Goal: Task Accomplishment & Management: Complete application form

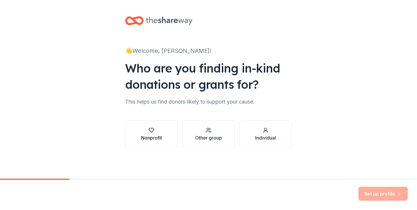
click at [159, 128] on div "button" at bounding box center [151, 130] width 21 height 6
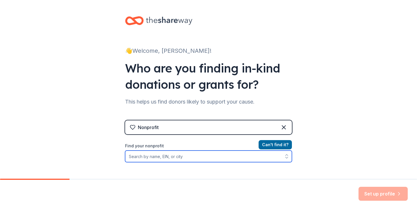
click at [152, 153] on input "Find your nonprofit" at bounding box center [208, 156] width 167 height 12
click at [165, 156] on input "Find your nonprofit" at bounding box center [208, 156] width 167 height 12
paste input "[US_EMPLOYER_IDENTIFICATION_NUMBER]"
type input "[US_EMPLOYER_IDENTIFICATION_NUMBER]"
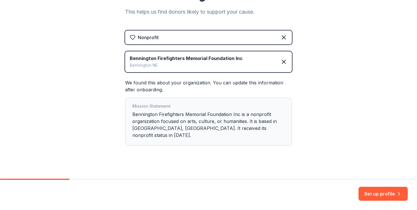
scroll to position [90, 0]
click at [377, 190] on button "Set up profile" at bounding box center [383, 194] width 49 height 14
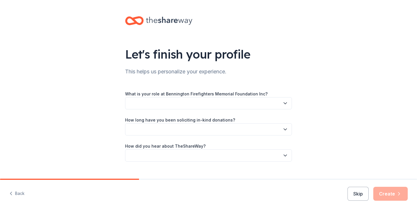
click at [284, 104] on icon "button" at bounding box center [285, 103] width 6 height 6
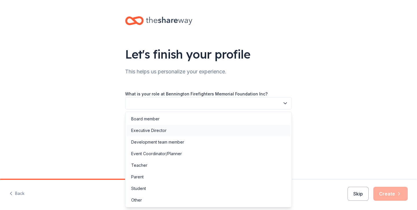
click at [197, 134] on div "Executive Director" at bounding box center [209, 131] width 164 height 12
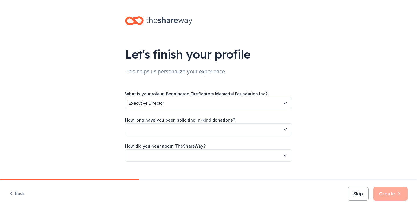
click at [189, 130] on button "button" at bounding box center [208, 129] width 167 height 12
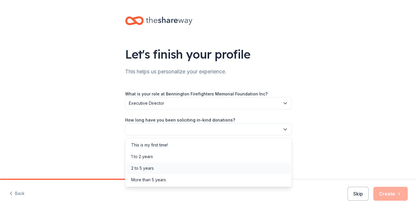
click at [170, 164] on div "2 to 5 years" at bounding box center [209, 168] width 164 height 12
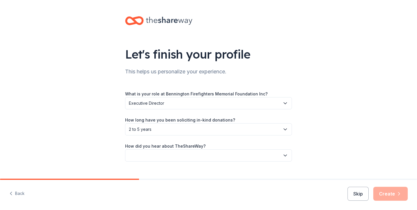
click at [167, 155] on button "button" at bounding box center [208, 155] width 167 height 12
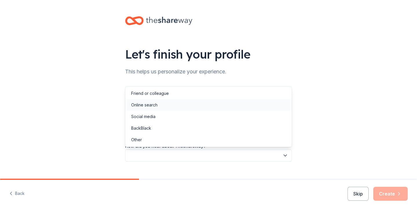
click at [153, 106] on div "Online search" at bounding box center [144, 104] width 26 height 7
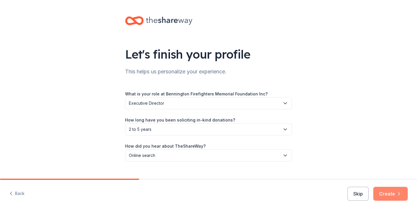
click at [385, 189] on button "Create" at bounding box center [390, 194] width 34 height 14
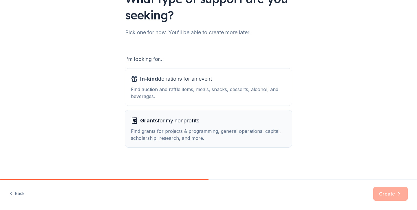
scroll to position [55, 0]
click at [227, 93] on div "Find auction and raffle items, meals, snacks, desserts, alcohol, and beverages." at bounding box center [208, 93] width 155 height 14
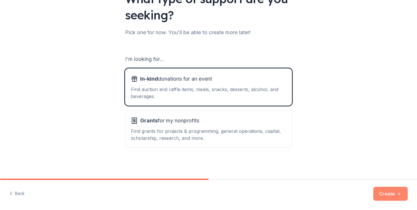
click at [382, 192] on button "Create" at bounding box center [390, 194] width 34 height 14
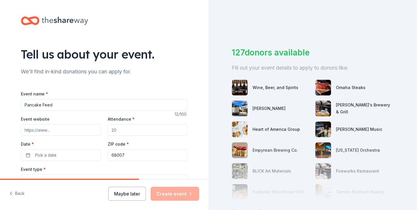
type input "Pancake Feed"
click at [48, 130] on input "Event website" at bounding box center [61, 130] width 80 height 12
paste input "https://www.facebook.com/share/15KqkBBqRF/"
type input "https://www.facebook.com/share/15KqkBBqRF/"
click at [127, 130] on input "Attendance *" at bounding box center [148, 130] width 80 height 12
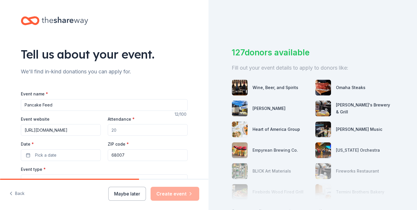
click at [127, 130] on input "Attendance *" at bounding box center [148, 130] width 80 height 12
type input "2000"
click at [63, 149] on button "Pick a date" at bounding box center [61, 155] width 80 height 12
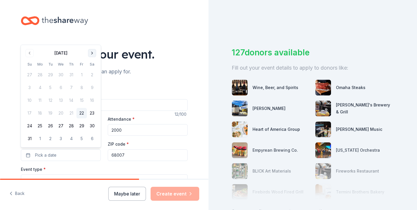
click at [91, 52] on button "Go to next month" at bounding box center [92, 53] width 8 height 8
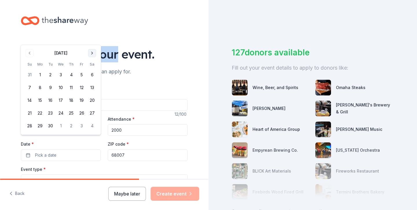
click at [91, 52] on div "Tell us about your event." at bounding box center [104, 54] width 167 height 16
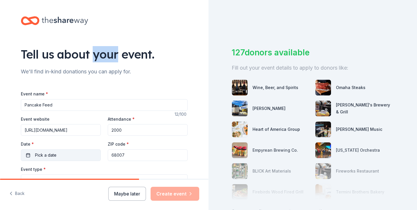
click at [45, 151] on button "Pick a date" at bounding box center [61, 155] width 80 height 12
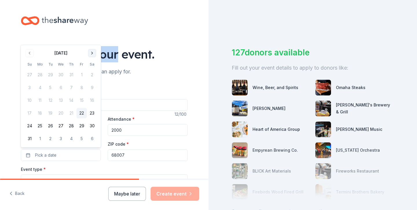
click at [94, 54] on button "Go to next month" at bounding box center [92, 53] width 8 height 8
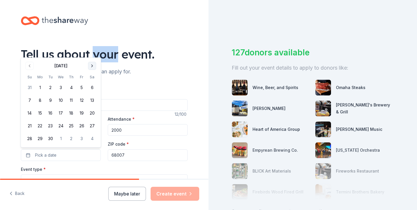
click at [92, 63] on button "Go to next month" at bounding box center [92, 66] width 8 height 8
click at [92, 89] on button "4" at bounding box center [92, 87] width 10 height 10
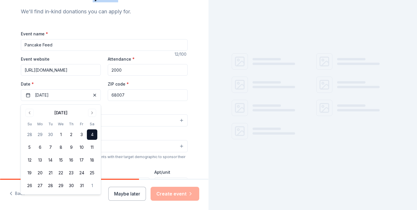
scroll to position [62, 0]
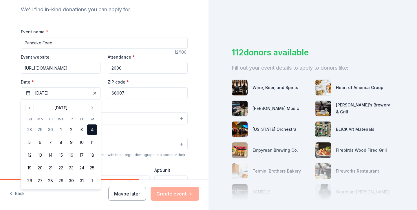
click at [126, 107] on div "Event type * Select" at bounding box center [104, 113] width 167 height 21
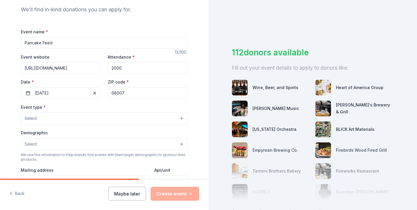
click at [96, 116] on button "Select" at bounding box center [104, 118] width 167 height 12
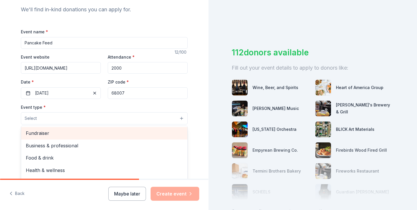
click at [89, 135] on span "Fundraiser" at bounding box center [104, 133] width 157 height 8
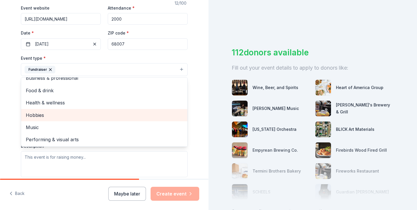
scroll to position [6, 0]
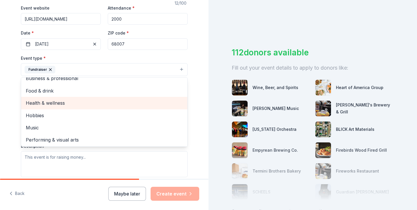
click at [73, 105] on span "Health & wellness" at bounding box center [104, 103] width 157 height 8
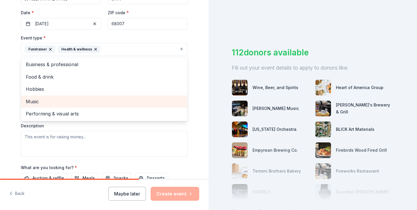
scroll to position [132, 0]
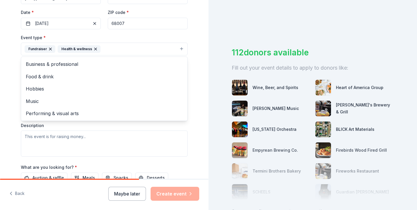
click at [9, 106] on div "Tell us about your event. We'll find in-kind donations you can apply for. Event…" at bounding box center [104, 61] width 209 height 386
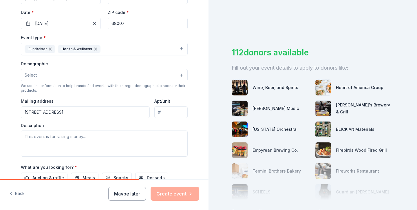
type input "10801 North 156th Street, Bennington, NE, 68007"
click at [61, 138] on textarea at bounding box center [104, 143] width 167 height 26
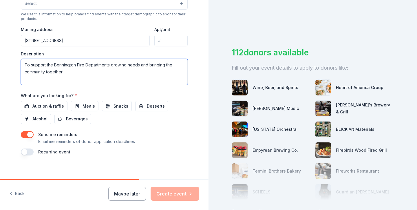
scroll to position [204, 0]
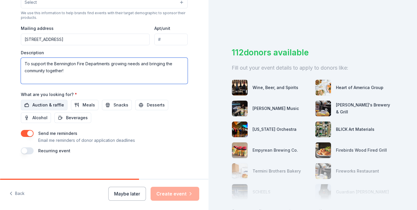
type textarea "To support the Bennington Fire Departments growing needs and bringing the commu…"
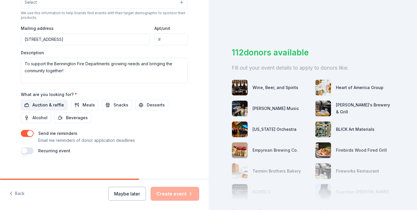
click at [41, 103] on span "Auction & raffle" at bounding box center [48, 104] width 32 height 7
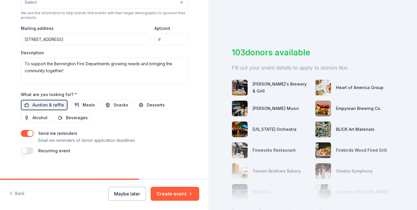
click at [26, 148] on button "button" at bounding box center [27, 150] width 13 height 7
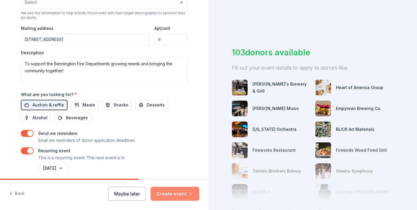
click at [178, 196] on button "Create event" at bounding box center [175, 194] width 49 height 14
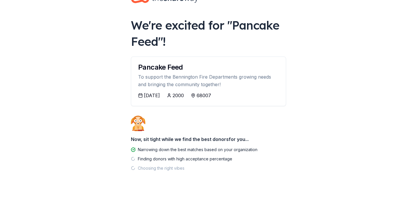
scroll to position [19, 0]
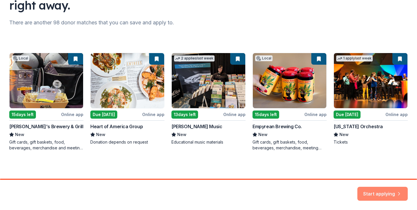
click at [365, 185] on button "Start applying" at bounding box center [383, 190] width 50 height 14
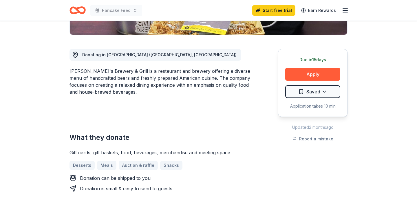
scroll to position [143, 0]
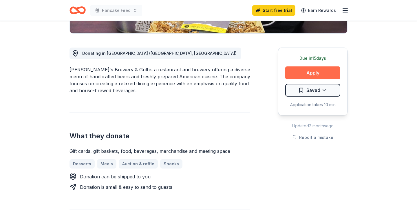
click at [294, 73] on button "Apply" at bounding box center [312, 72] width 55 height 13
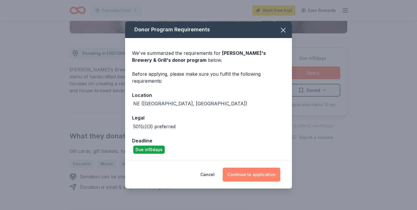
click at [254, 174] on button "Continue to application" at bounding box center [252, 174] width 58 height 14
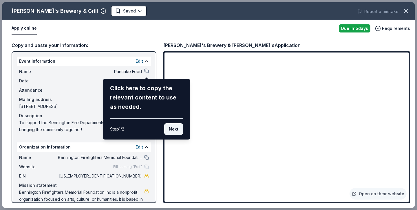
click at [175, 129] on button "Next" at bounding box center [173, 129] width 19 height 12
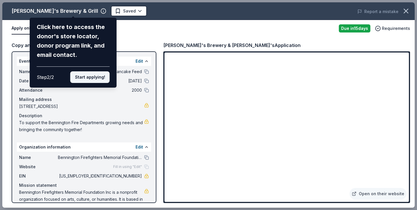
click at [91, 71] on button "Start applying!" at bounding box center [89, 77] width 39 height 12
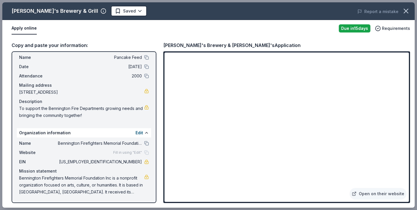
scroll to position [14, 0]
click at [146, 57] on button at bounding box center [146, 57] width 5 height 5
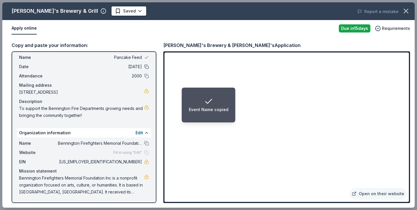
click at [147, 66] on button at bounding box center [146, 66] width 5 height 5
click at [147, 74] on button at bounding box center [146, 76] width 5 height 5
click at [146, 144] on button at bounding box center [146, 143] width 5 height 5
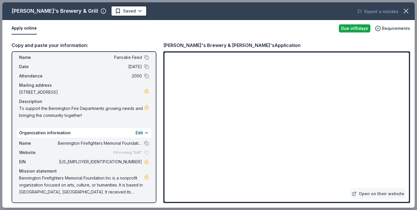
drag, startPoint x: 112, startPoint y: 91, endPoint x: 19, endPoint y: 92, distance: 92.4
click at [19, 92] on span "[STREET_ADDRESS]" at bounding box center [81, 92] width 125 height 7
drag, startPoint x: 19, startPoint y: 92, endPoint x: 94, endPoint y: 92, distance: 75.3
click at [94, 92] on span "10801 North 156th Street, Bennington, NE 68007" at bounding box center [81, 92] width 125 height 7
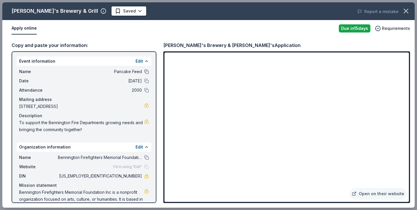
scroll to position [0, 0]
click at [147, 70] on button at bounding box center [146, 71] width 5 height 5
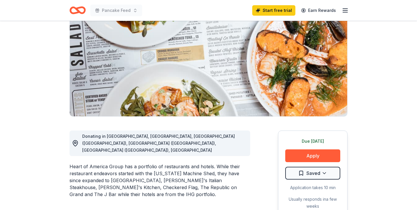
scroll to position [60, 0]
click at [311, 156] on button "Apply" at bounding box center [312, 155] width 55 height 13
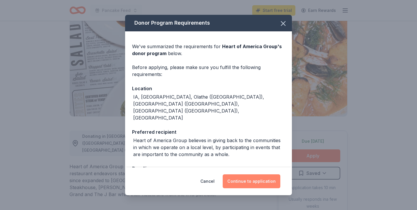
click at [245, 177] on button "Continue to application" at bounding box center [252, 181] width 58 height 14
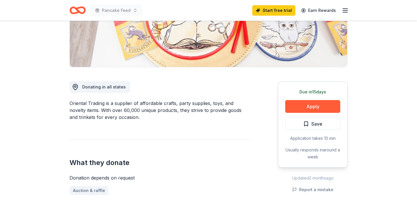
scroll to position [111, 0]
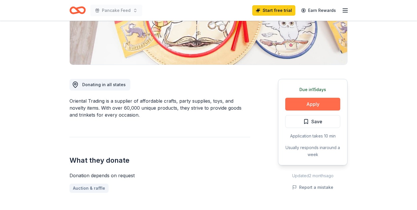
click at [312, 105] on button "Apply" at bounding box center [312, 104] width 55 height 13
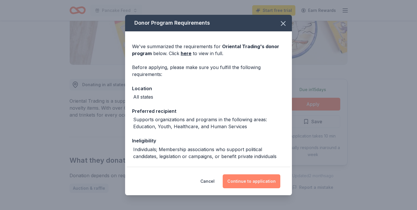
click at [251, 177] on button "Continue to application" at bounding box center [252, 181] width 58 height 14
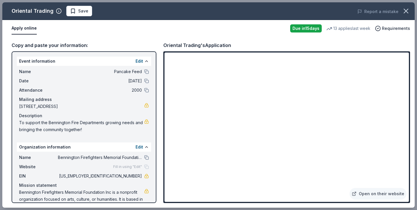
drag, startPoint x: 119, startPoint y: 176, endPoint x: 147, endPoint y: 176, distance: 28.4
click at [147, 176] on div "EIN 45-2513832" at bounding box center [84, 175] width 130 height 7
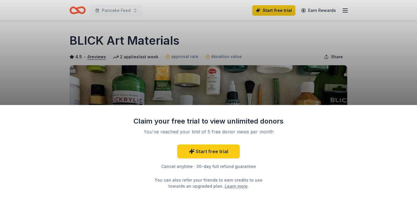
click at [386, 92] on div "Claim your free trial to view unlimited donors You've reached your limit of 5 f…" at bounding box center [208, 105] width 417 height 210
